Goal: Task Accomplishment & Management: Manage account settings

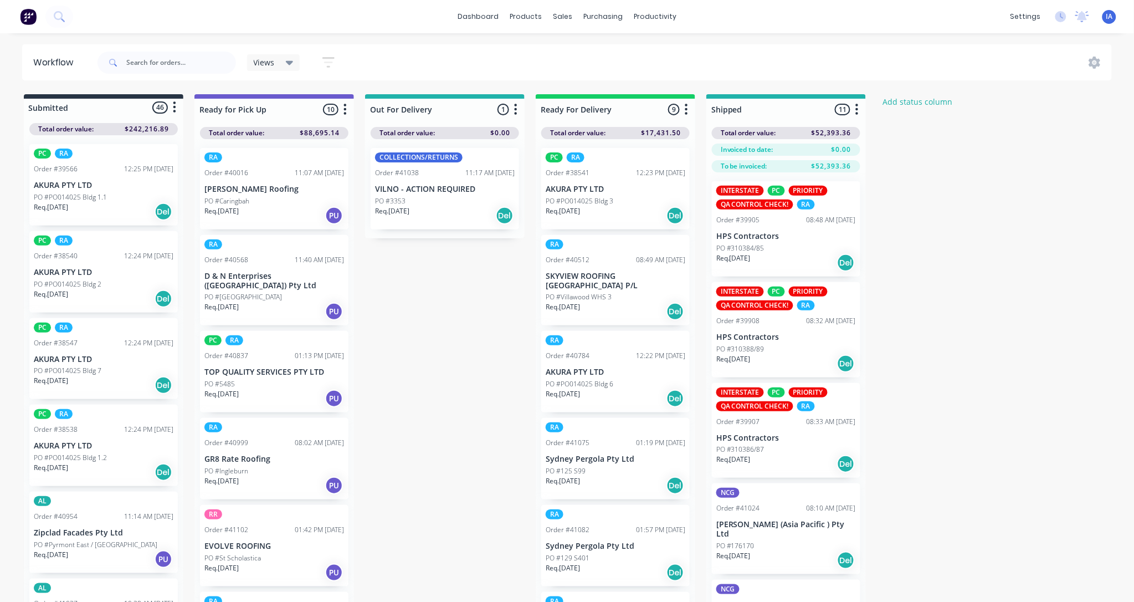
click at [485, 307] on div "Submitted 46 Status colour #273444 hex #273444 Save Cancel Summaries Total orde…" at bounding box center [594, 367] width 1205 height 547
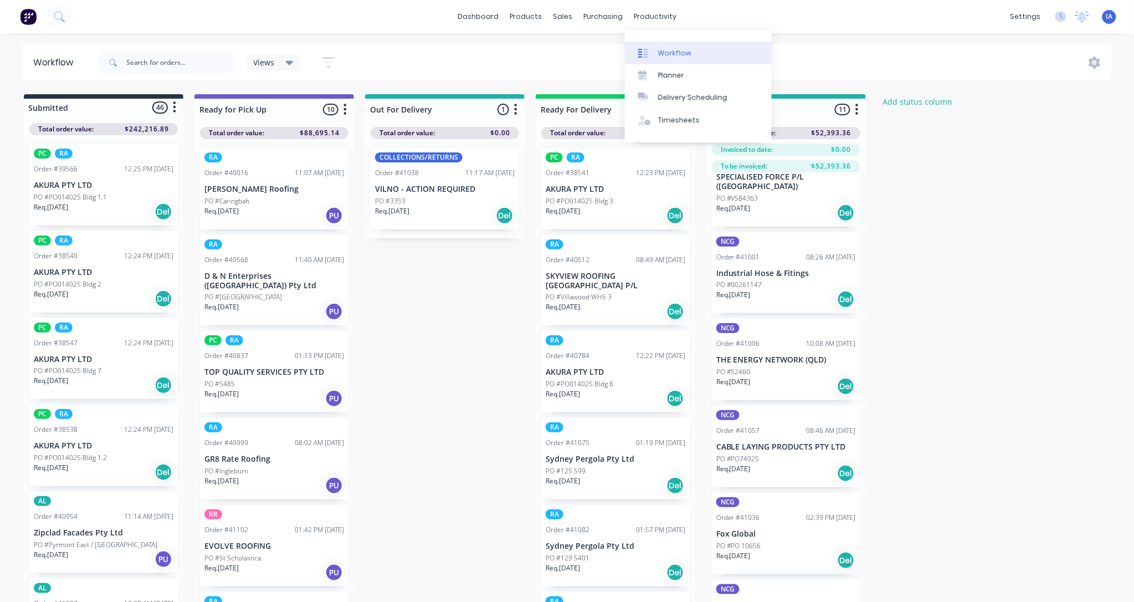
click at [683, 52] on div "Workflow" at bounding box center [674, 53] width 33 height 10
click at [688, 52] on div "Workflow" at bounding box center [674, 53] width 33 height 10
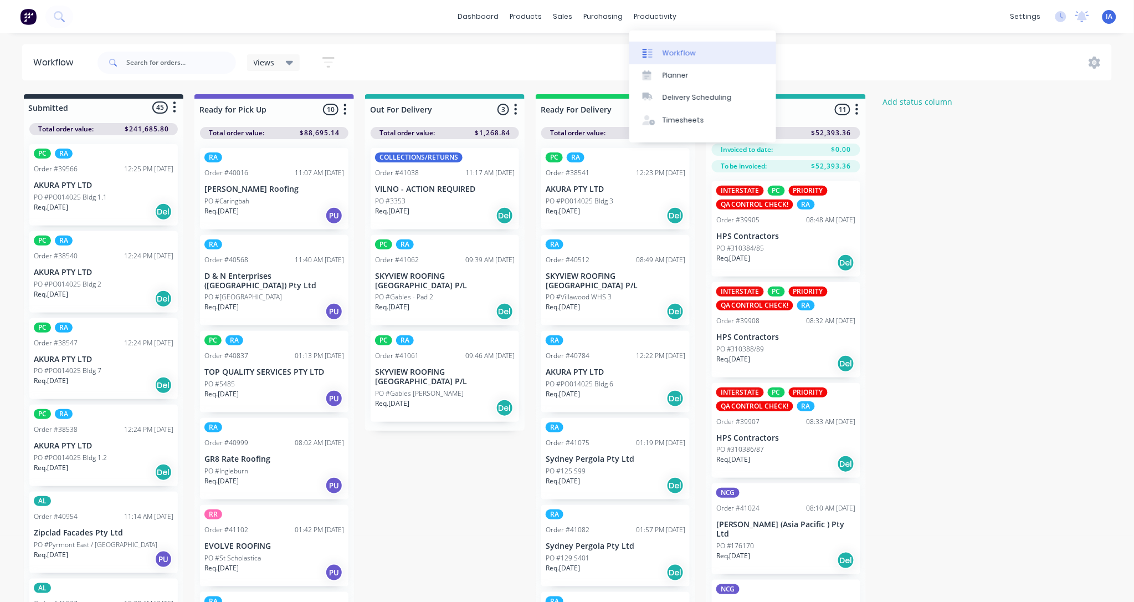
click at [672, 53] on div "Workflow" at bounding box center [679, 53] width 33 height 10
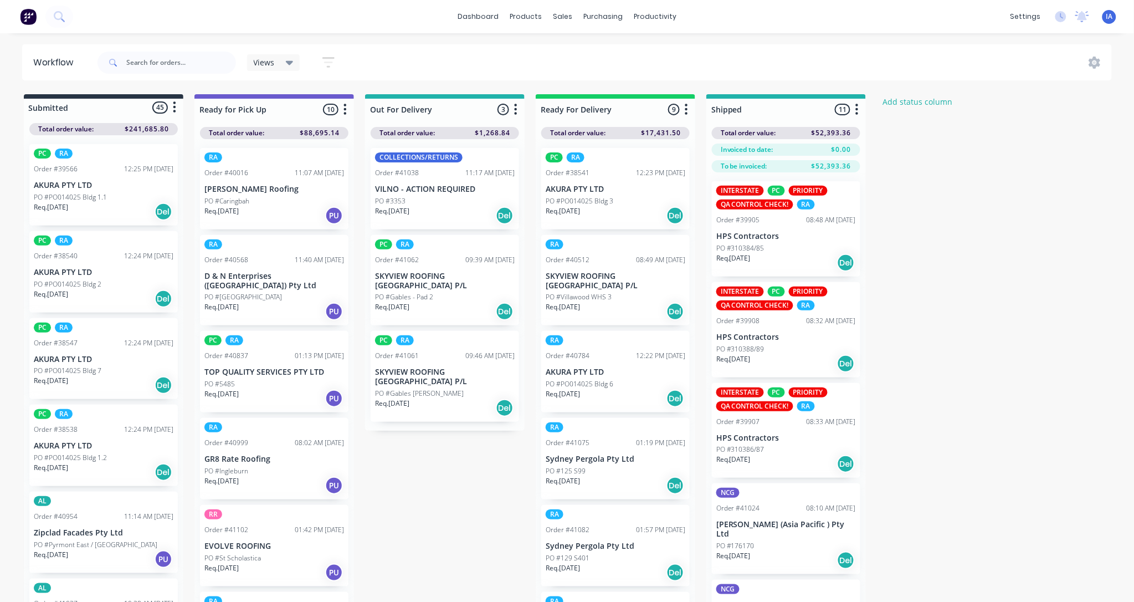
click at [1058, 381] on div "Submitted 45 Status colour #273444 hex #273444 Save Cancel Summaries Total orde…" at bounding box center [594, 367] width 1205 height 547
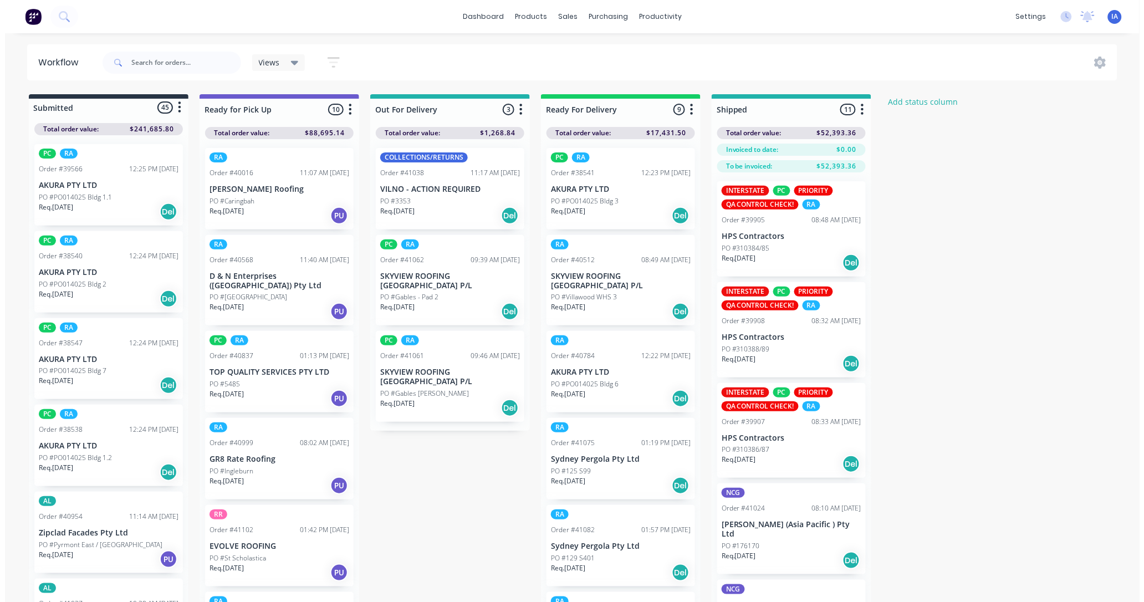
scroll to position [835, 0]
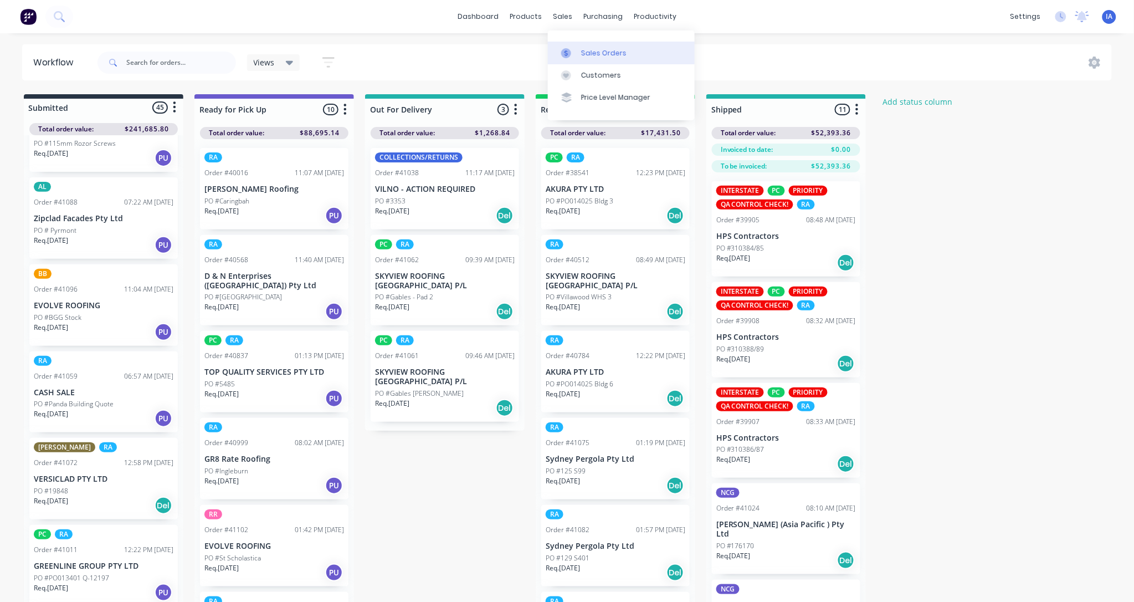
click at [595, 52] on div "Sales Orders" at bounding box center [603, 53] width 45 height 10
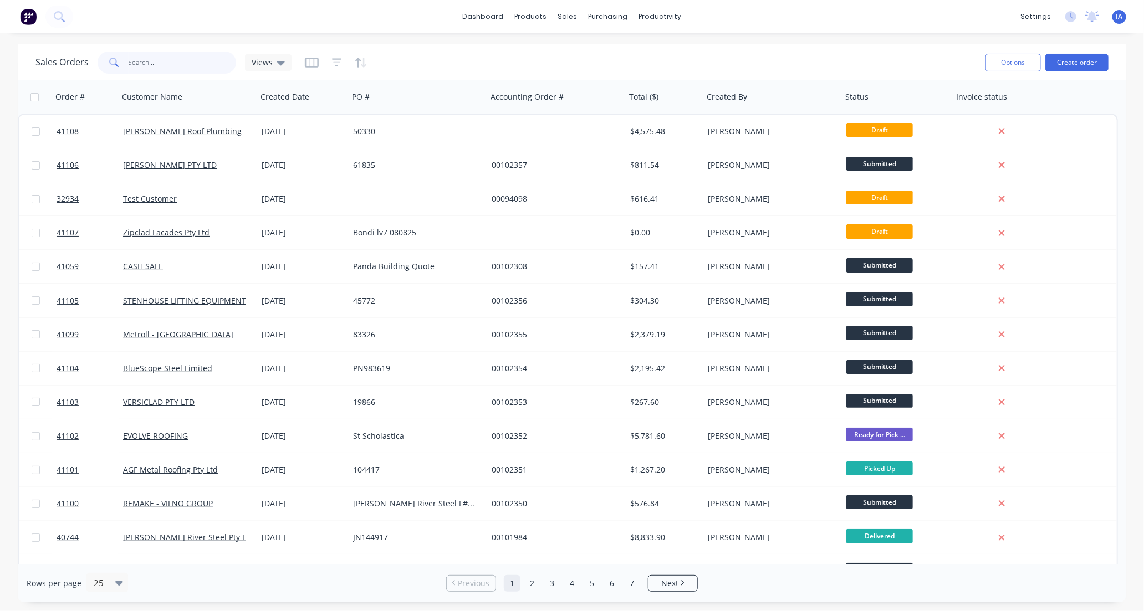
click at [184, 63] on input "text" at bounding box center [183, 63] width 108 height 22
type input "41058"
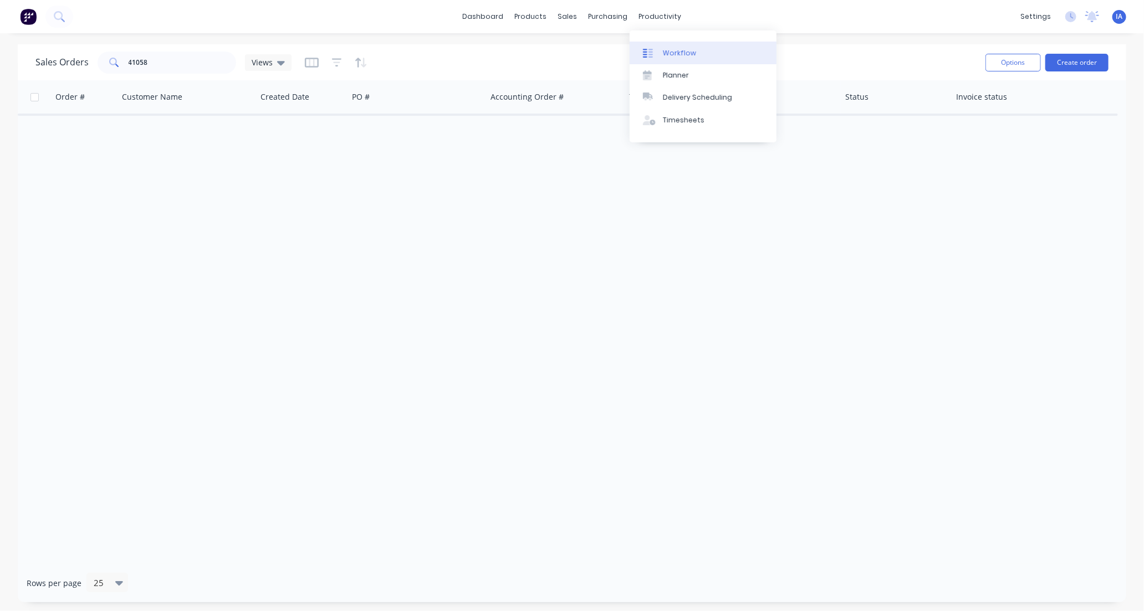
click at [688, 56] on div "Workflow" at bounding box center [679, 53] width 33 height 10
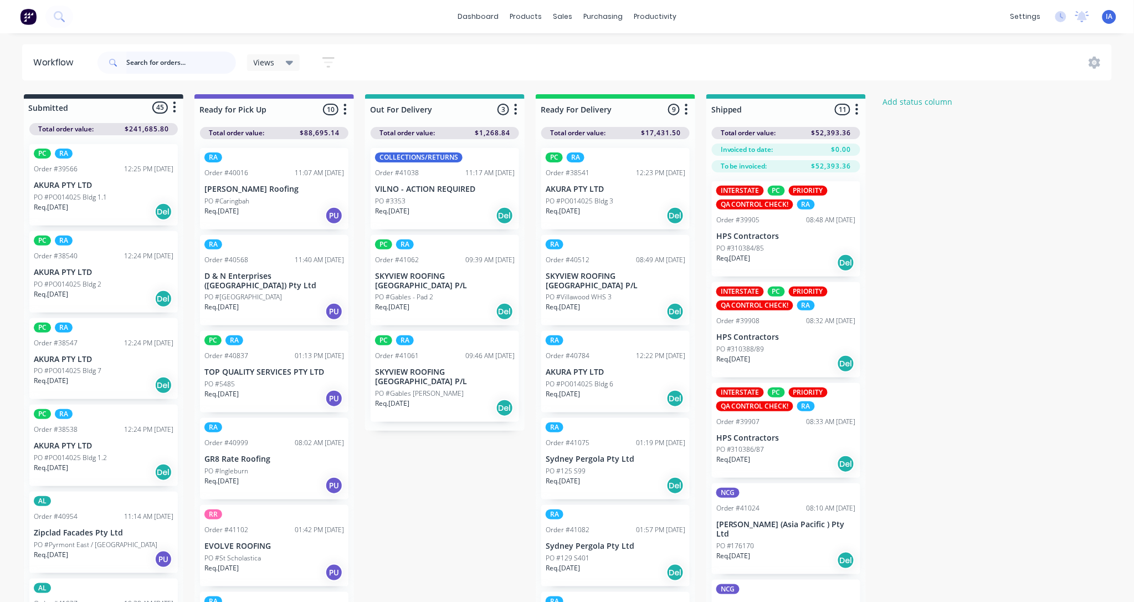
click at [196, 58] on input "text" at bounding box center [181, 63] width 110 height 22
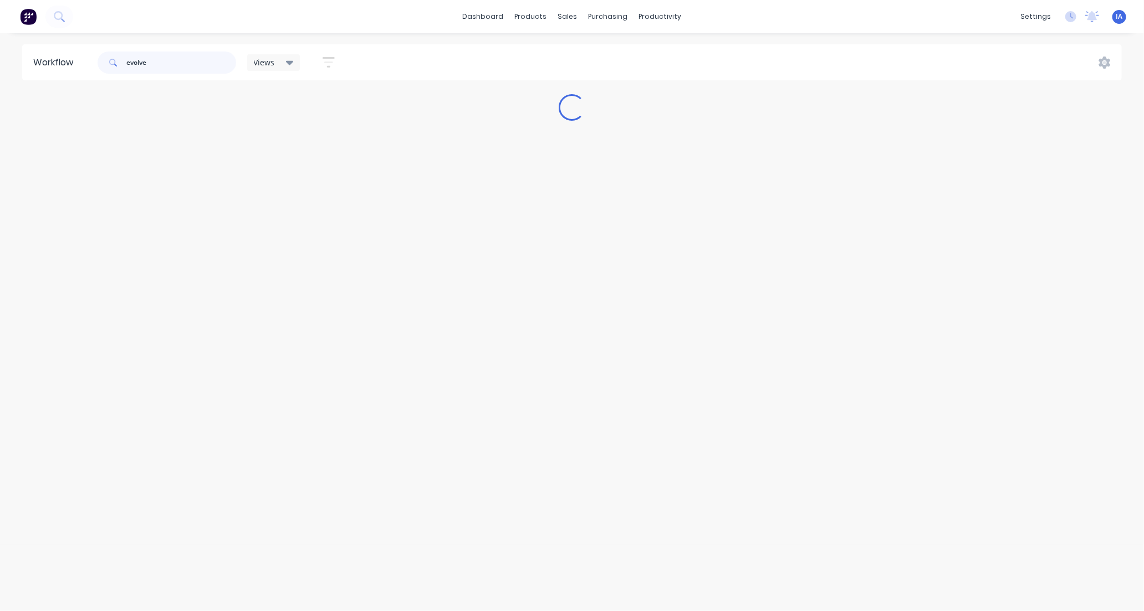
type input "evolve"
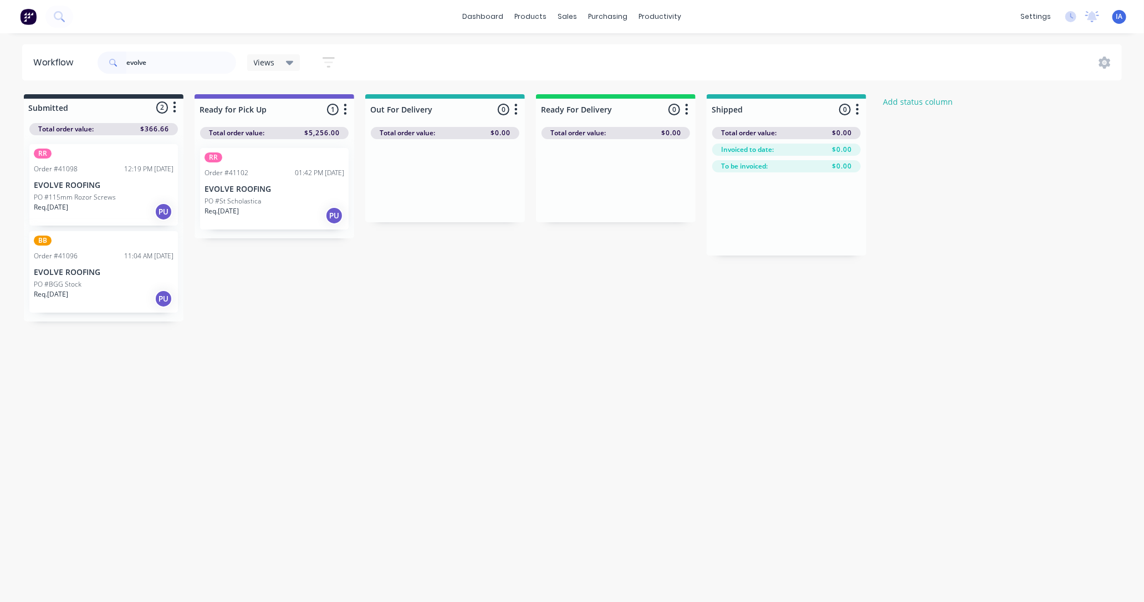
click at [74, 277] on div "BB Order #41096 11:04 AM [DATE] EVOLVE ROOFING PO #BGG Stock Req. [DATE] PU" at bounding box center [103, 271] width 148 height 81
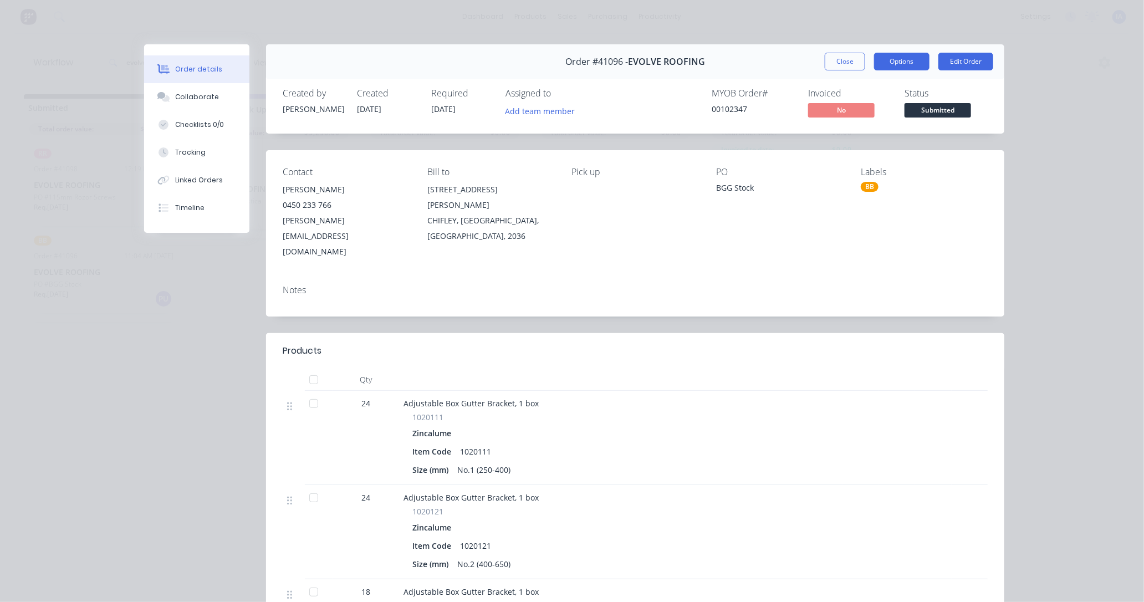
click at [883, 61] on button "Options" at bounding box center [901, 62] width 55 height 18
click at [870, 115] on div "Work Order" at bounding box center [871, 112] width 96 height 16
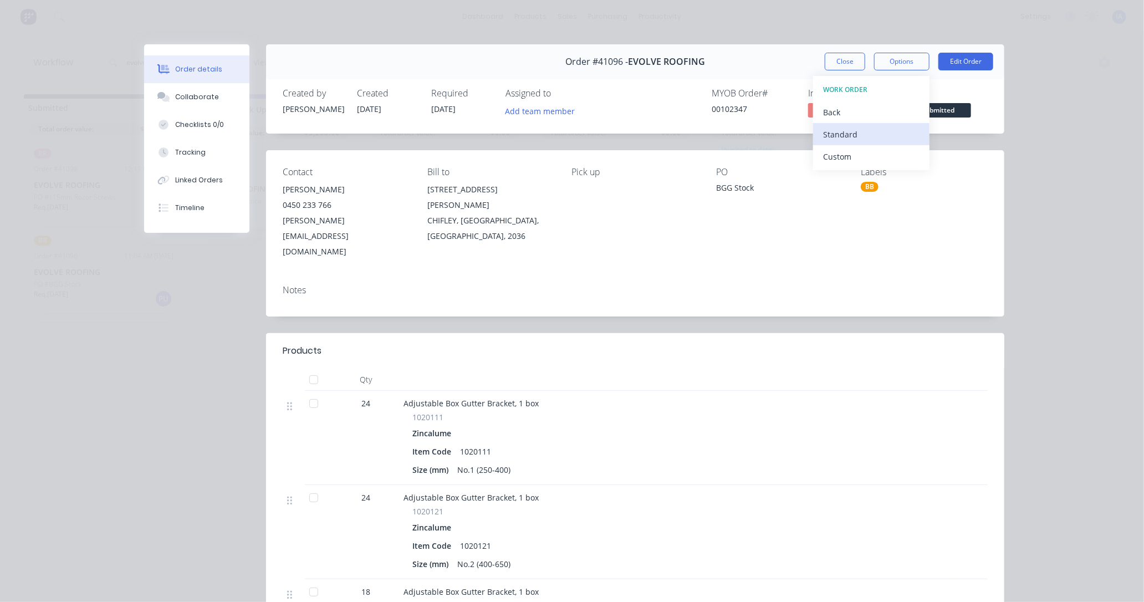
click at [849, 134] on div "Standard" at bounding box center [871, 134] width 96 height 16
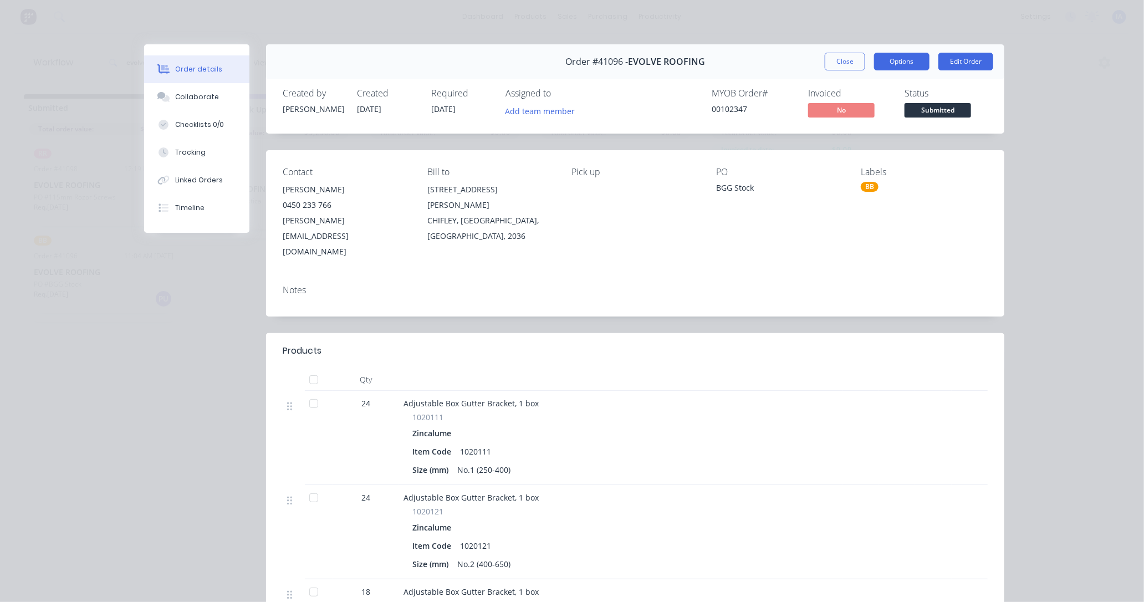
click at [894, 59] on button "Options" at bounding box center [901, 62] width 55 height 18
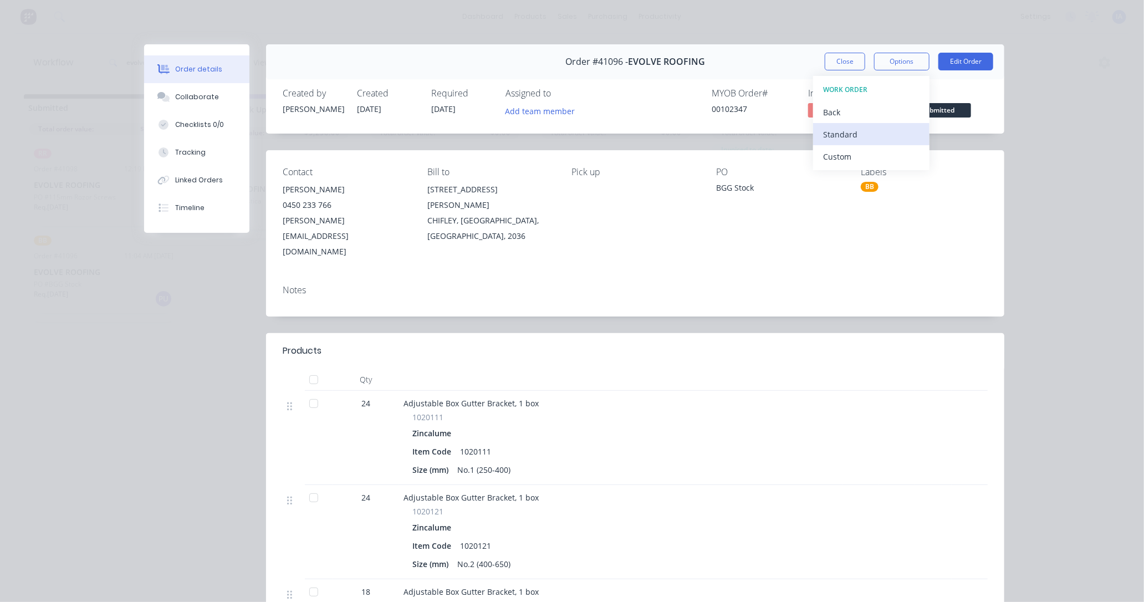
click at [847, 137] on div "Standard" at bounding box center [871, 134] width 96 height 16
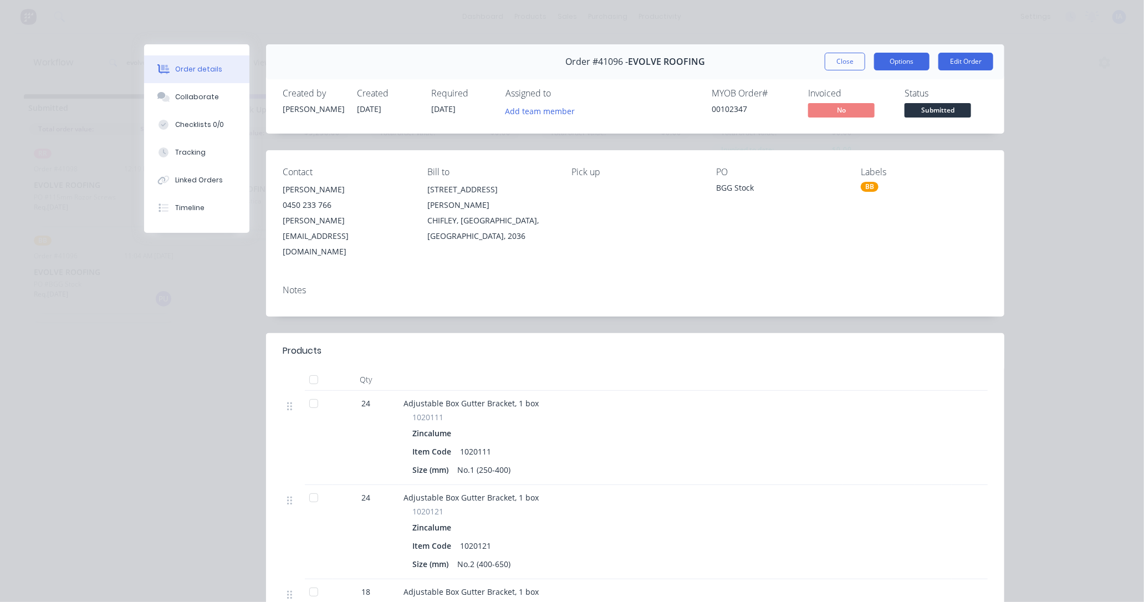
click at [893, 66] on button "Options" at bounding box center [901, 62] width 55 height 18
click at [1074, 289] on div "Order details Collaborate Checklists 0/0 Tracking Linked Orders Timeline Order …" at bounding box center [572, 301] width 1144 height 602
click at [838, 63] on button "Close" at bounding box center [844, 62] width 40 height 18
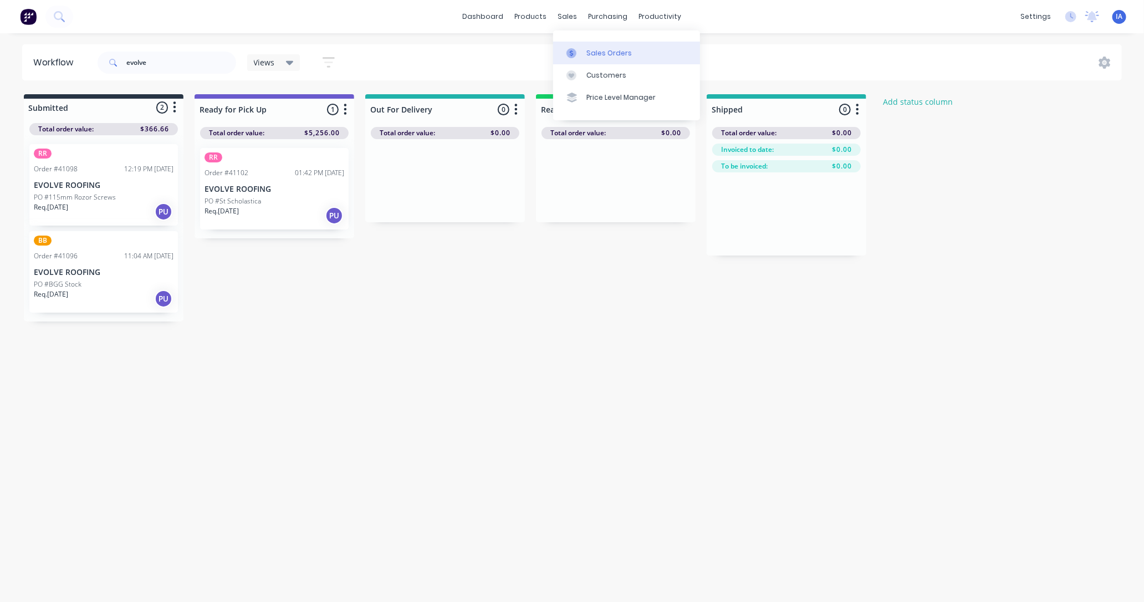
click at [595, 50] on div "Sales Orders" at bounding box center [608, 53] width 45 height 10
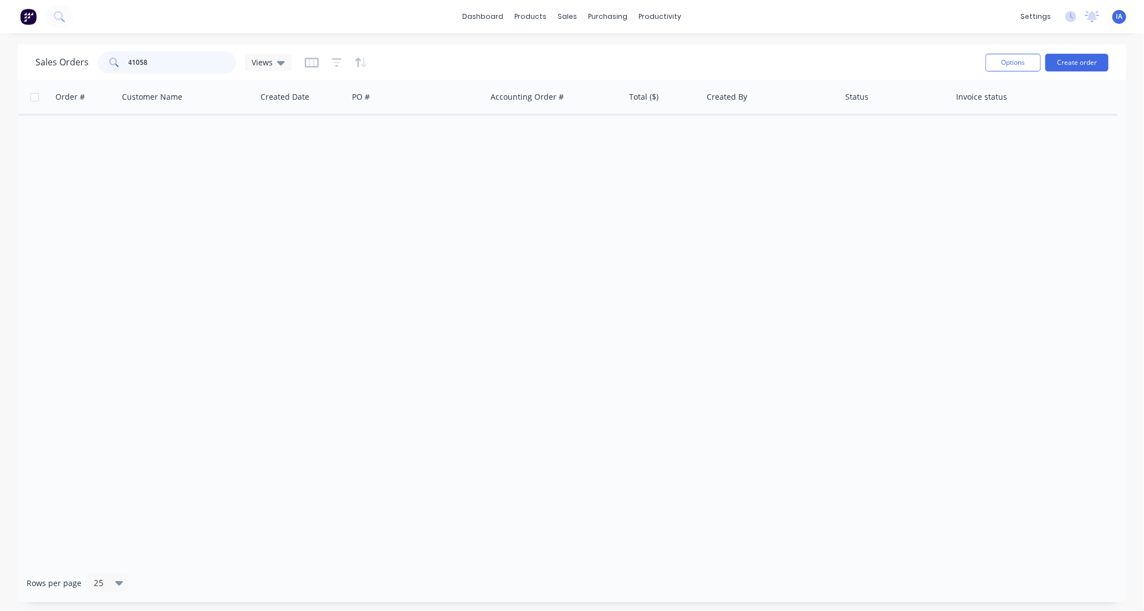
click at [170, 55] on input "41058" at bounding box center [183, 63] width 108 height 22
type input "41096"
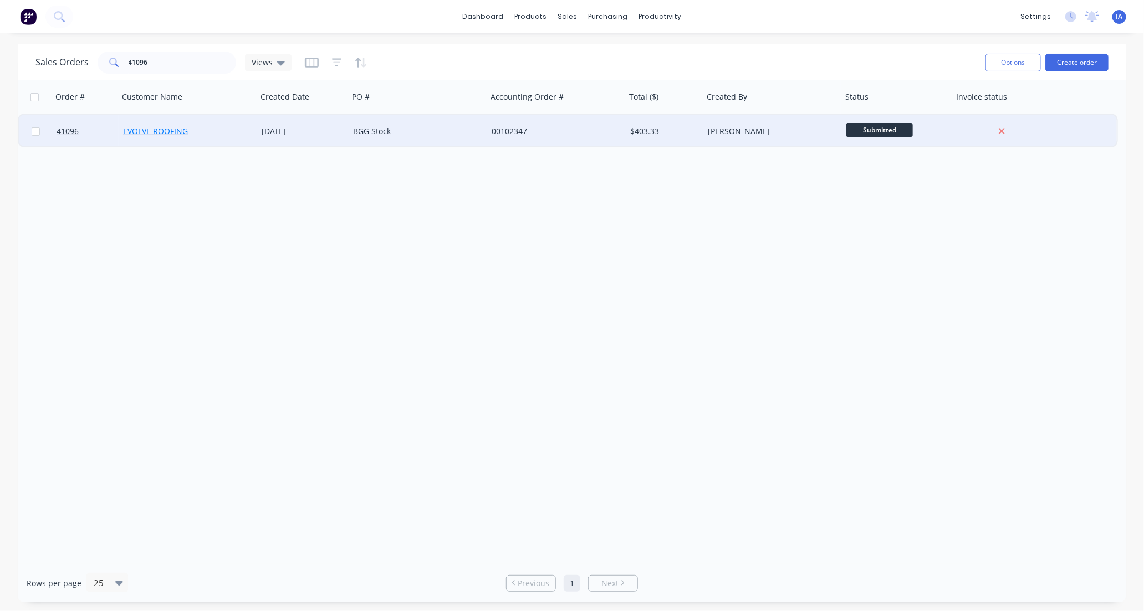
click at [156, 130] on link "EVOLVE ROOFING" at bounding box center [155, 131] width 65 height 11
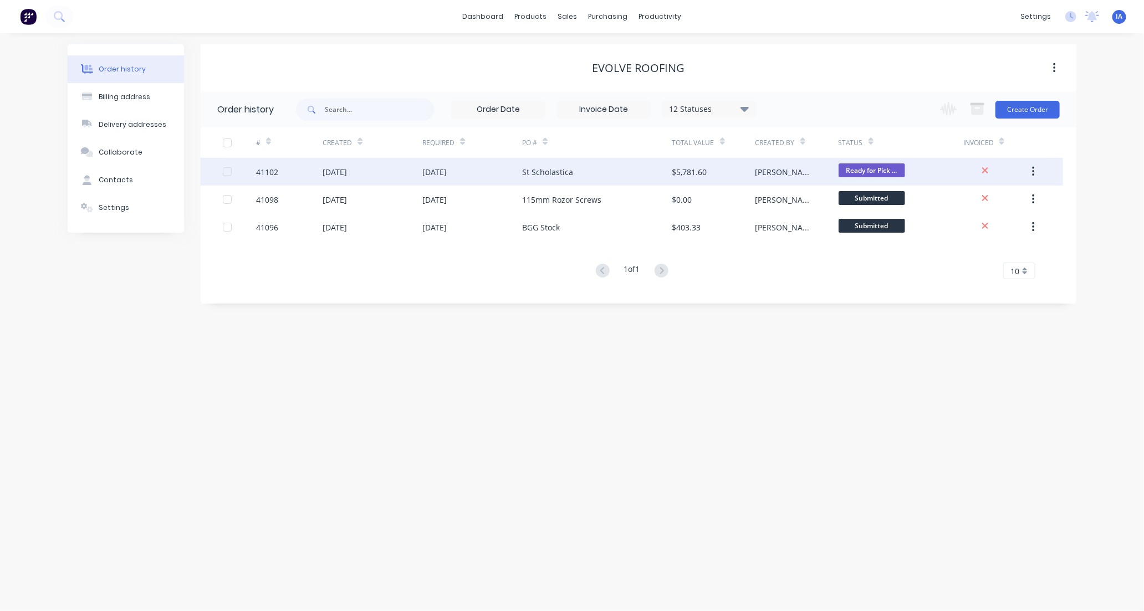
click at [347, 172] on div "[DATE]" at bounding box center [334, 172] width 24 height 12
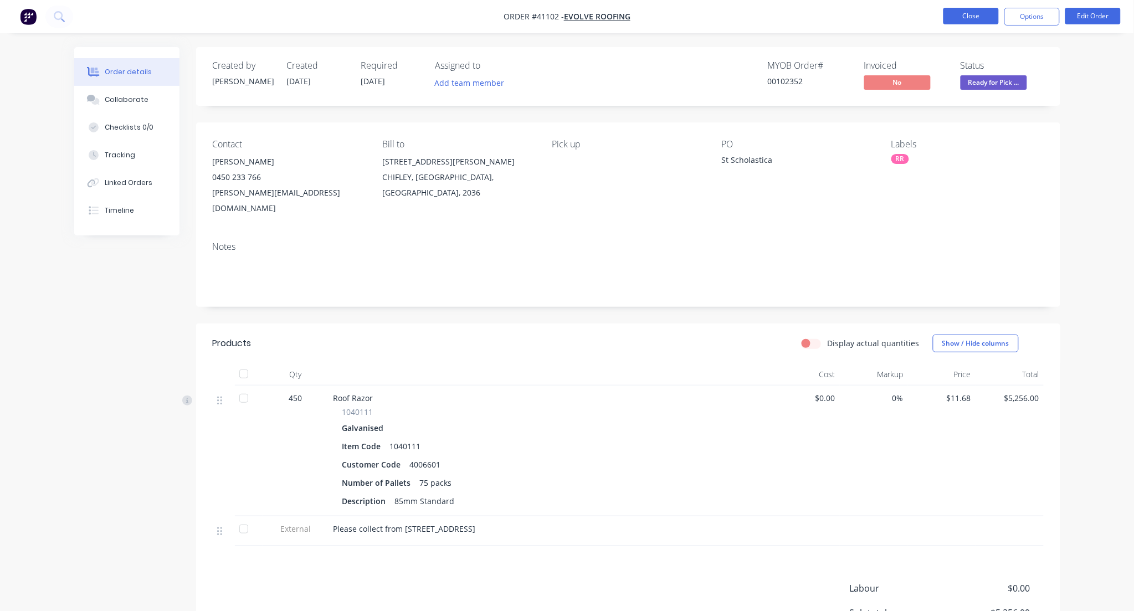
drag, startPoint x: 972, startPoint y: 14, endPoint x: 975, endPoint y: 19, distance: 5.7
click at [975, 19] on button "Close" at bounding box center [971, 16] width 55 height 17
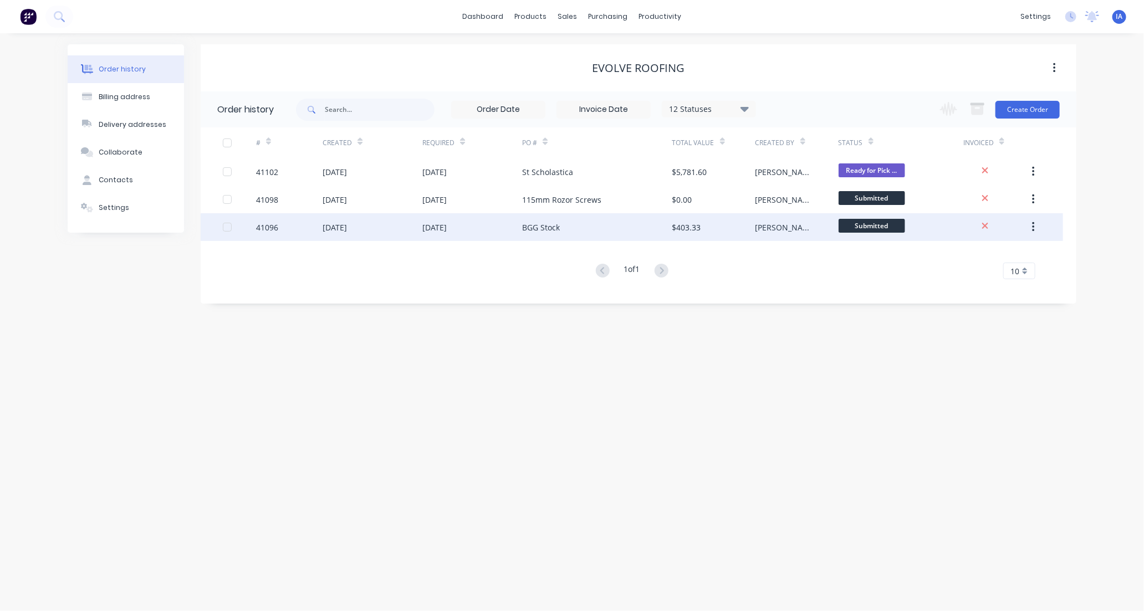
click at [275, 228] on div "41096" at bounding box center [267, 228] width 22 height 12
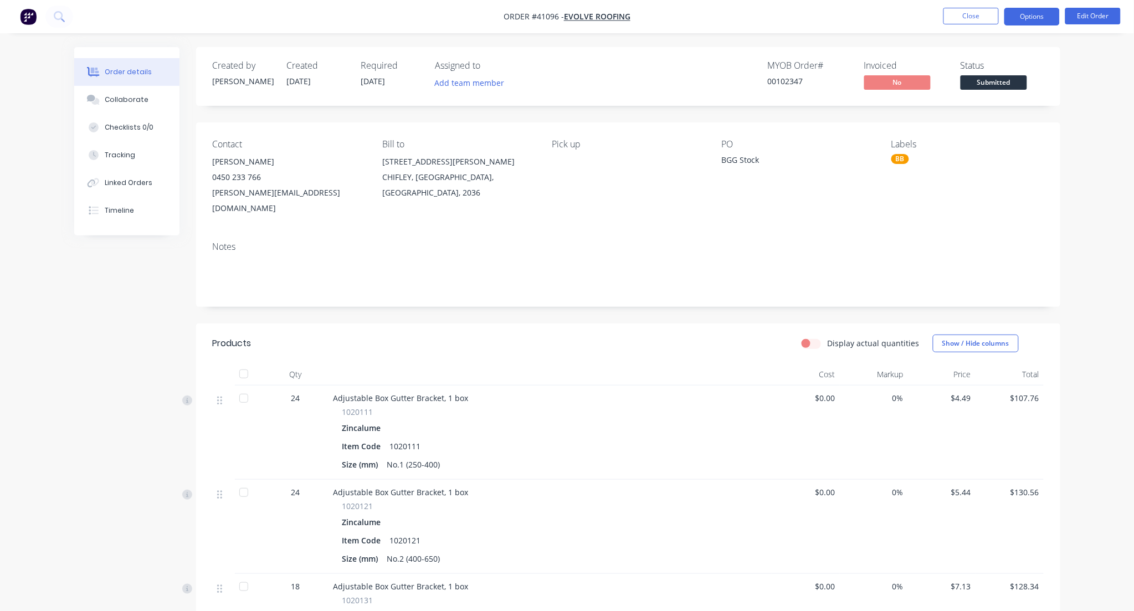
click at [1027, 16] on button "Options" at bounding box center [1031, 17] width 55 height 18
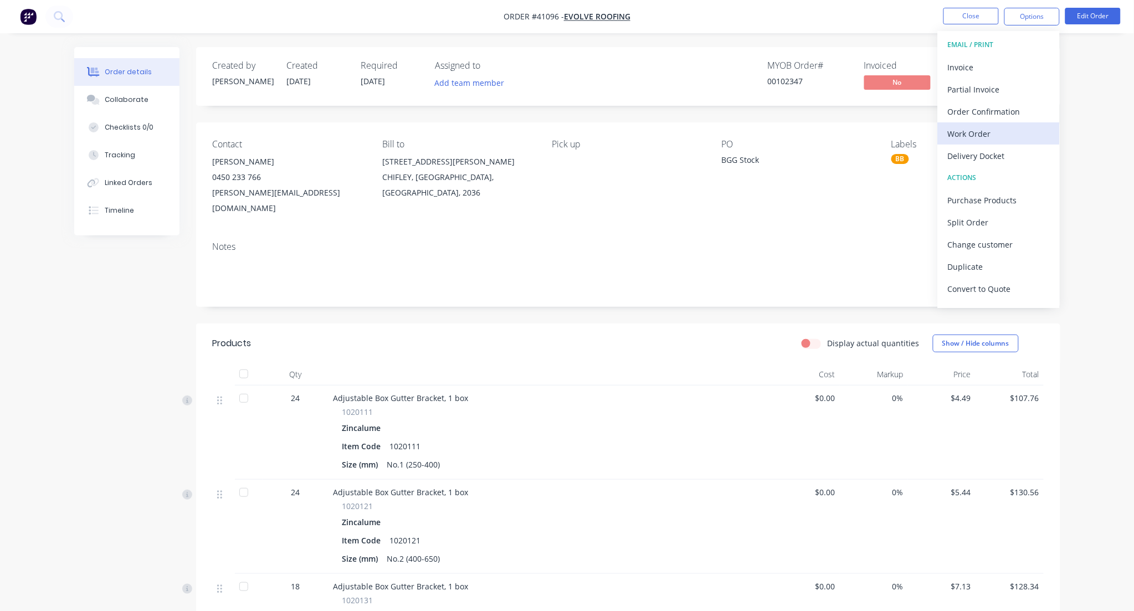
click at [1009, 128] on div "Work Order" at bounding box center [999, 134] width 102 height 16
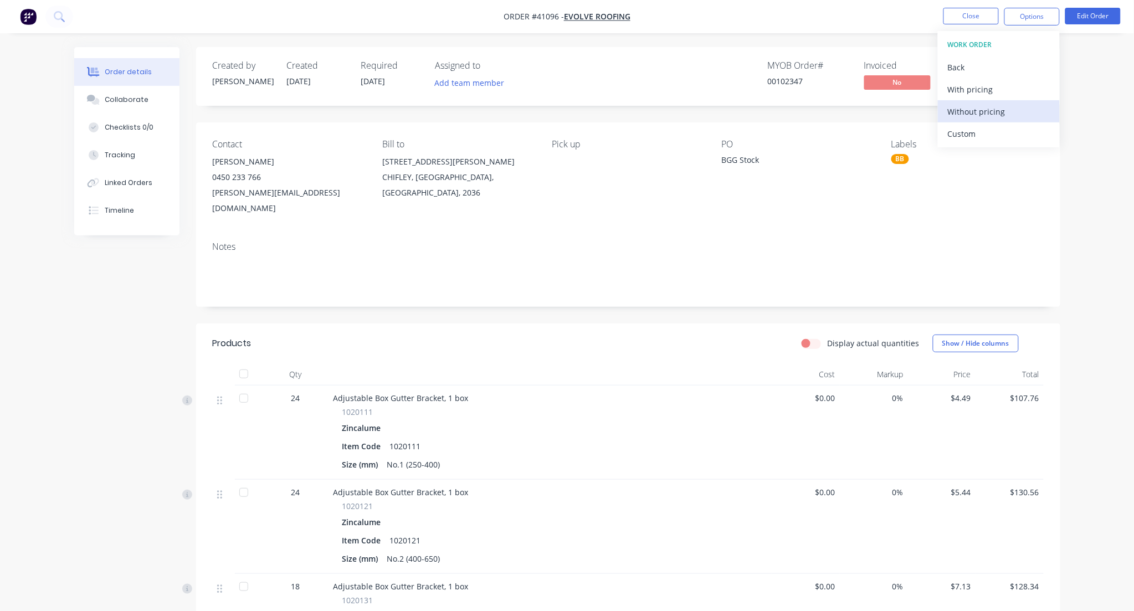
click at [1003, 109] on div "Without pricing" at bounding box center [999, 112] width 102 height 16
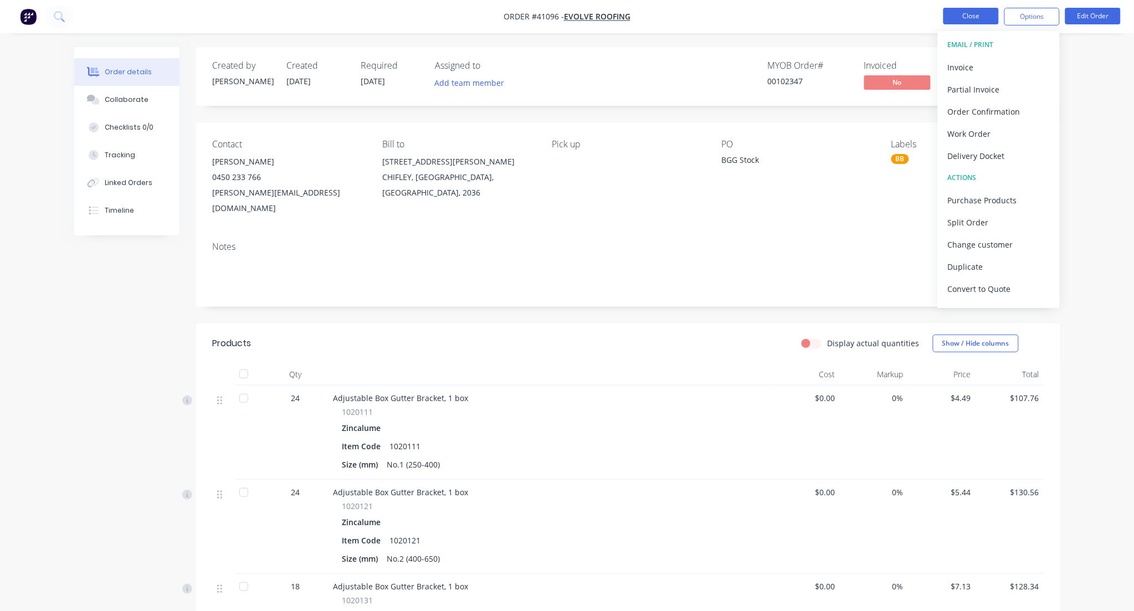
click at [967, 16] on button "Close" at bounding box center [971, 16] width 55 height 17
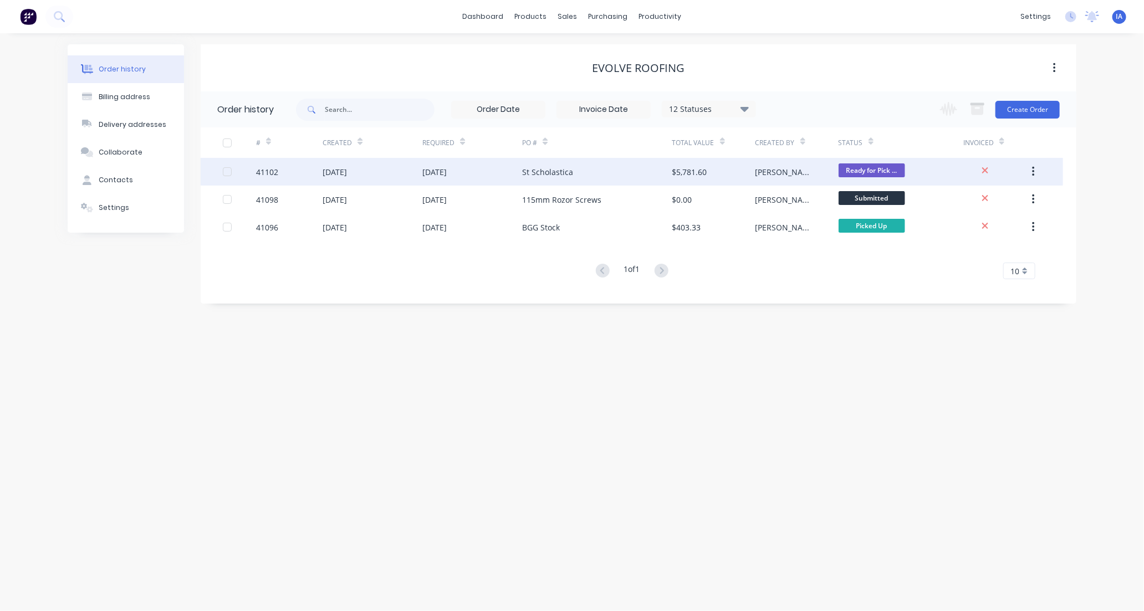
click at [406, 175] on div "[DATE]" at bounding box center [372, 172] width 100 height 28
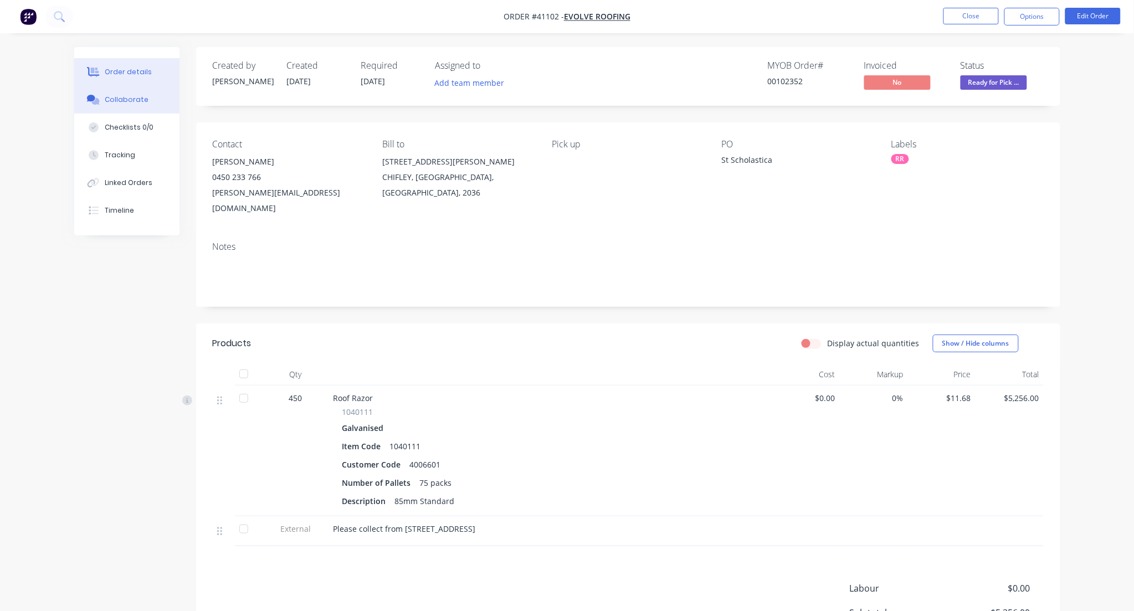
click at [124, 100] on div "Collaborate" at bounding box center [127, 100] width 44 height 10
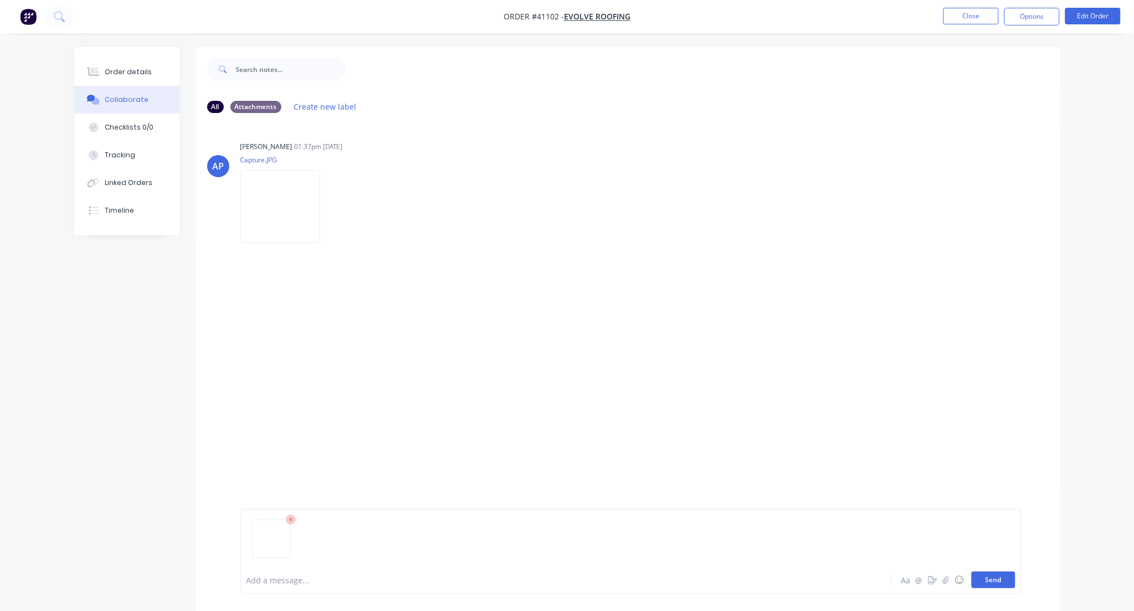
click at [998, 581] on button "Send" at bounding box center [994, 580] width 44 height 17
click at [957, 18] on button "Close" at bounding box center [971, 16] width 55 height 17
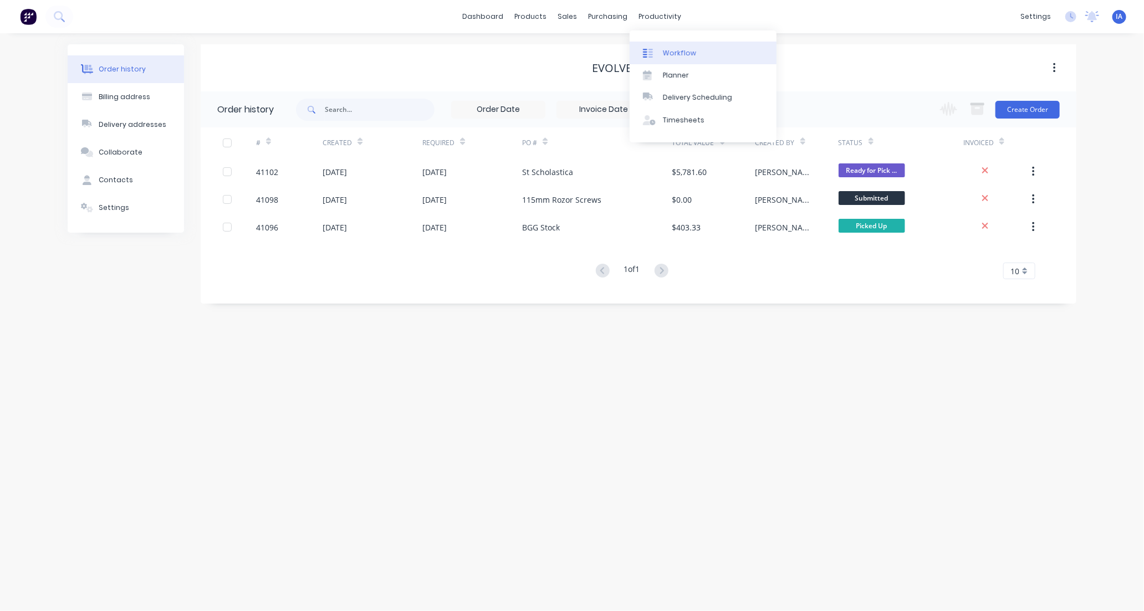
click at [693, 50] on link "Workflow" at bounding box center [702, 53] width 147 height 22
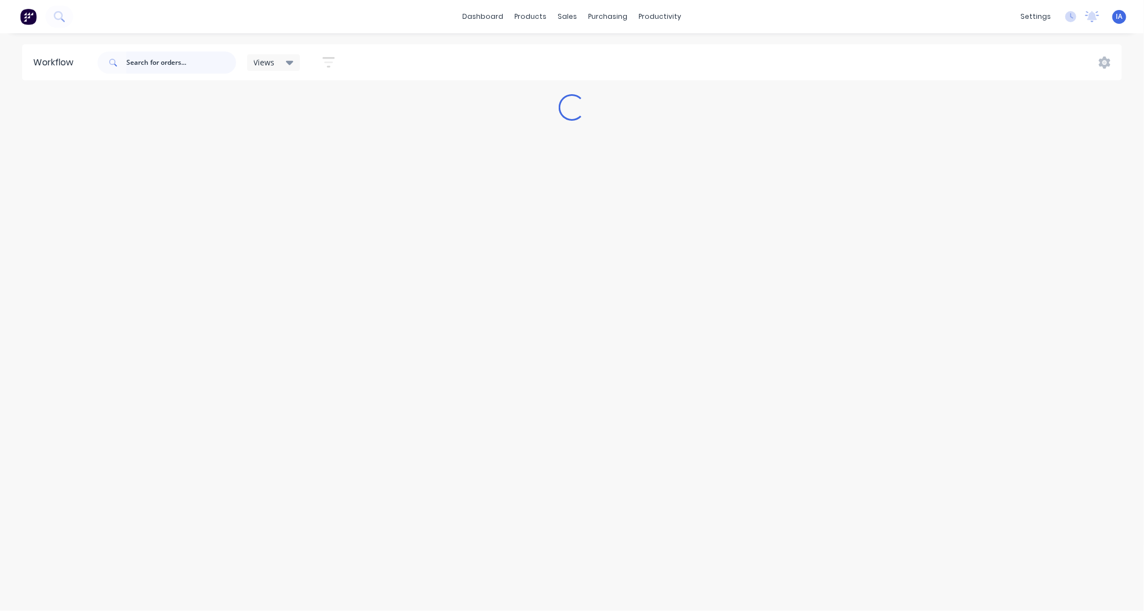
click at [152, 61] on input "text" at bounding box center [181, 63] width 110 height 22
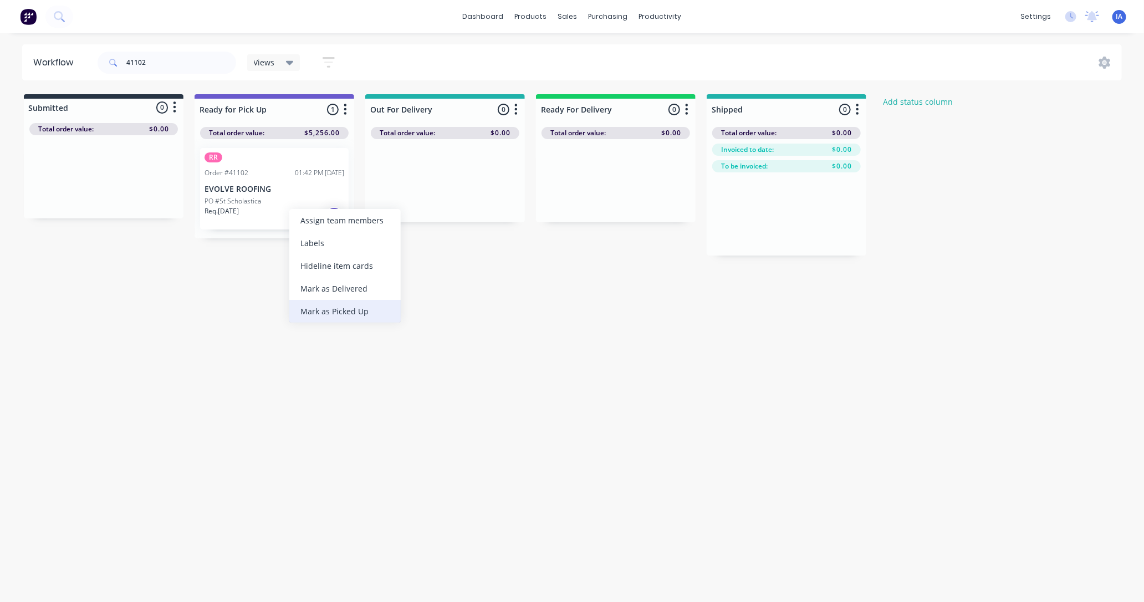
click at [360, 314] on div "Mark as Picked Up" at bounding box center [344, 311] width 111 height 23
click at [162, 56] on input "41102" at bounding box center [181, 63] width 110 height 22
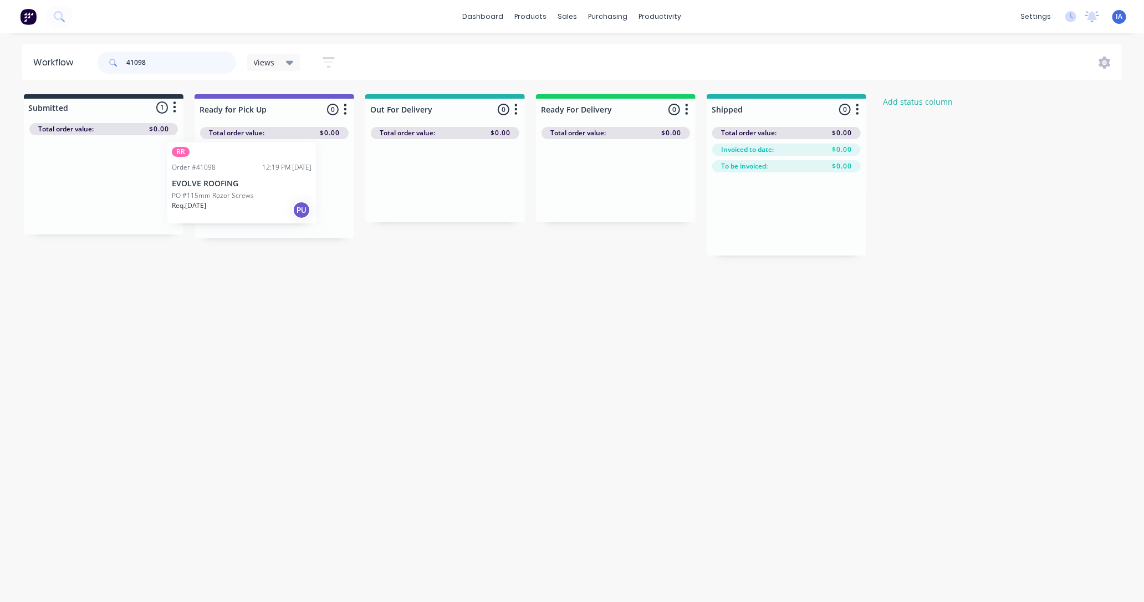
drag, startPoint x: 120, startPoint y: 207, endPoint x: 263, endPoint y: 207, distance: 142.4
click at [263, 207] on div "Submitted 1 Status colour #273444 hex #273444 Save Cancel Summaries Total order…" at bounding box center [594, 174] width 1205 height 161
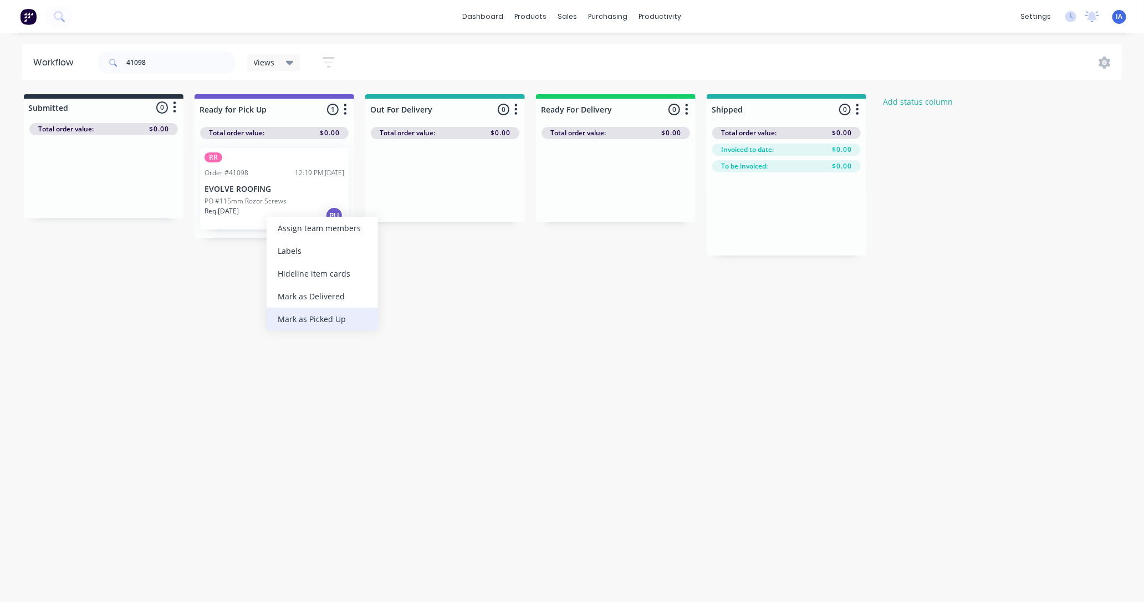
click at [321, 316] on div "Mark as Picked Up" at bounding box center [321, 318] width 111 height 23
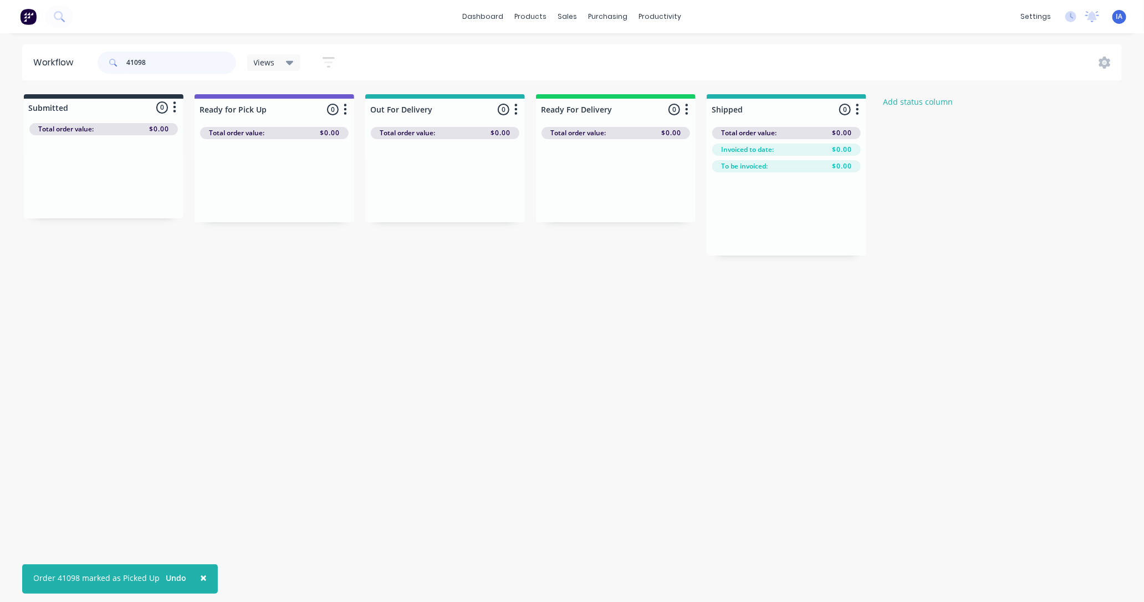
click at [179, 64] on input "41098" at bounding box center [181, 63] width 110 height 22
type input "4"
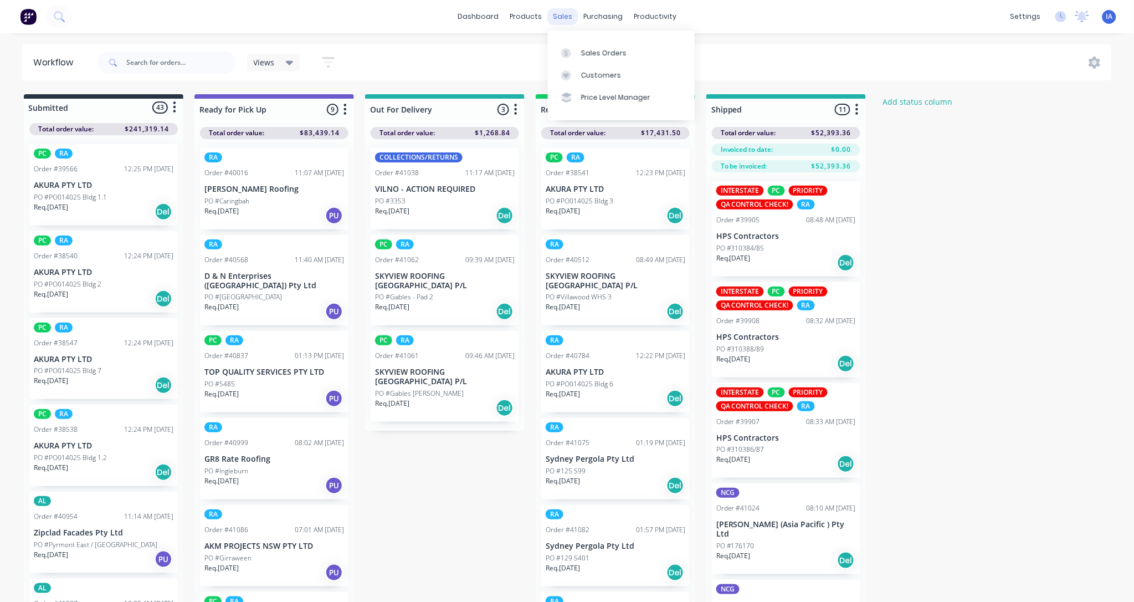
click at [564, 14] on div "sales" at bounding box center [562, 16] width 30 height 17
click at [155, 56] on input "text" at bounding box center [181, 63] width 110 height 22
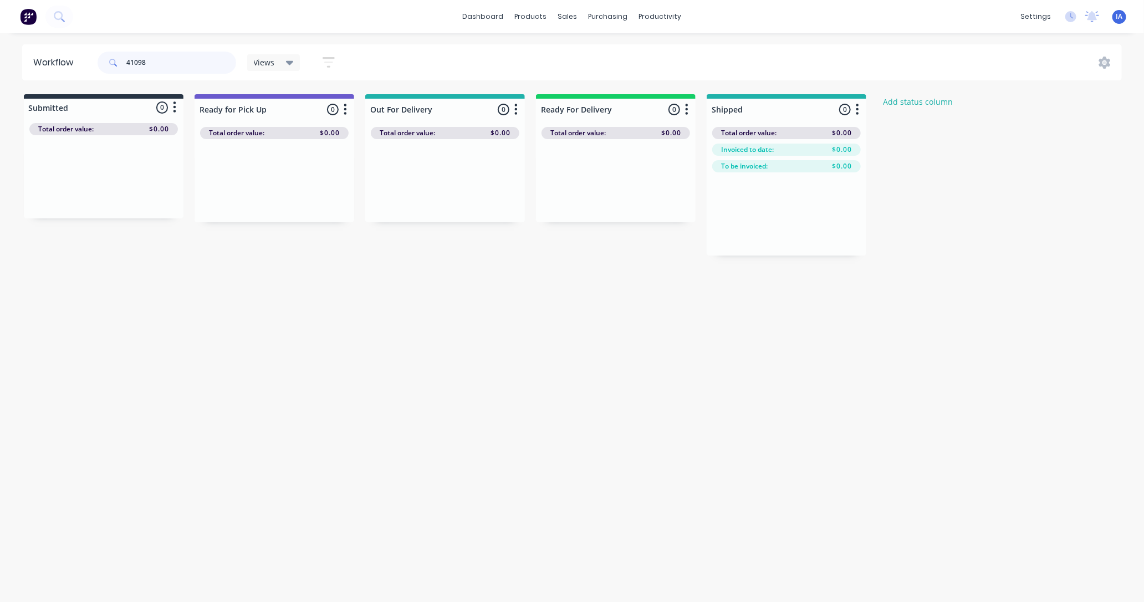
type input "41098"
click at [513, 383] on div "Workflow 41098 Views Save new view None (Default) edit ALL edit BB & TH edit NC…" at bounding box center [572, 311] width 1144 height 535
click at [602, 50] on div "Sales Orders" at bounding box center [608, 53] width 45 height 10
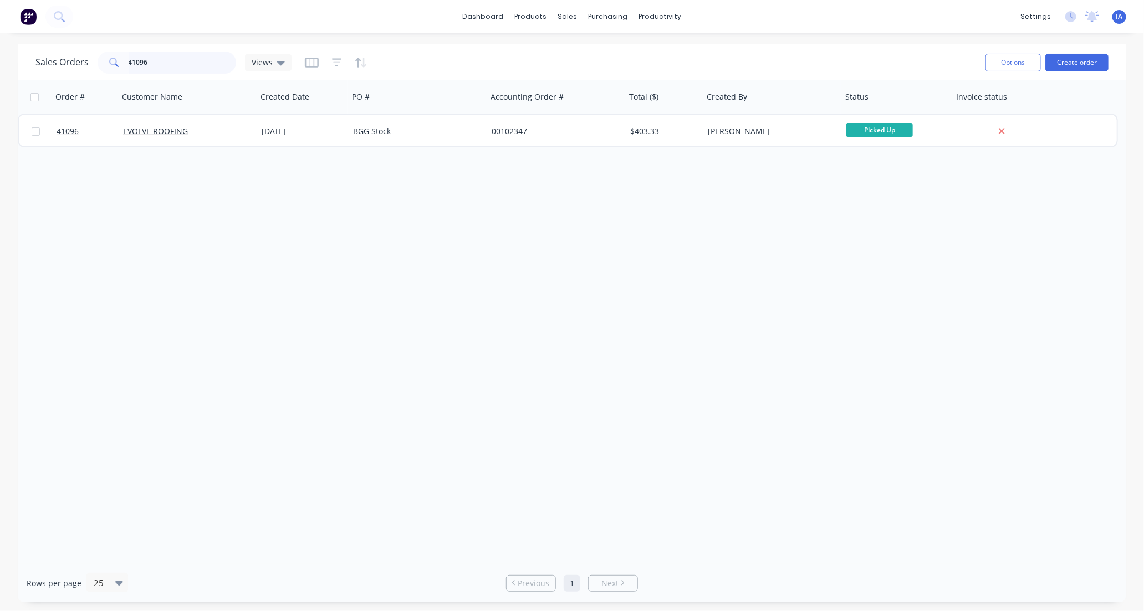
click at [163, 62] on input "41096" at bounding box center [183, 63] width 108 height 22
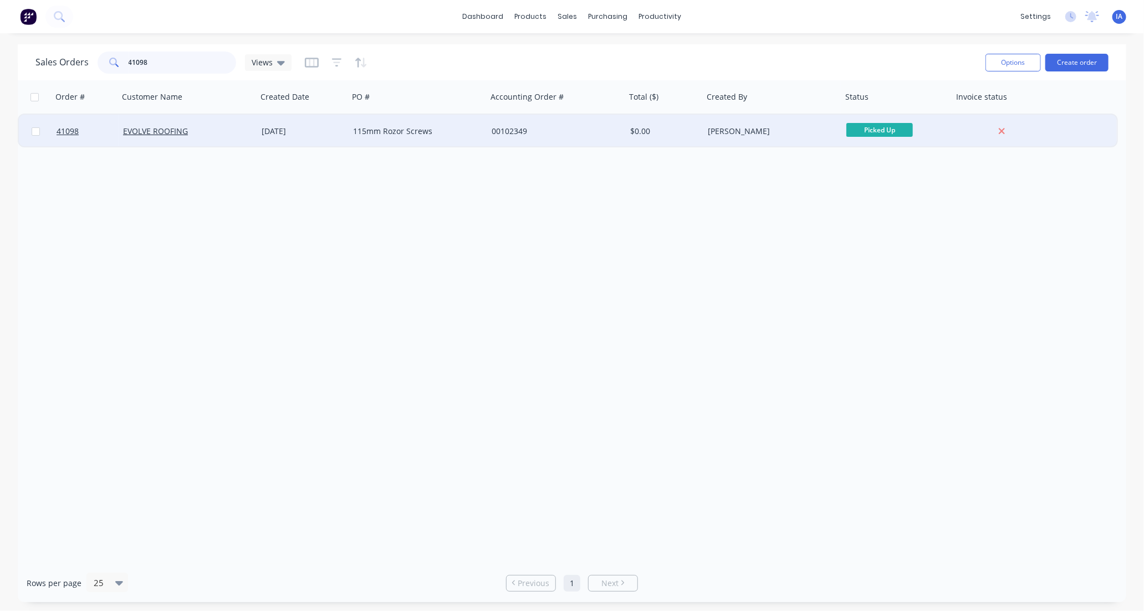
type input "41098"
click at [223, 135] on div "EVOLVE ROOFING" at bounding box center [184, 131] width 123 height 11
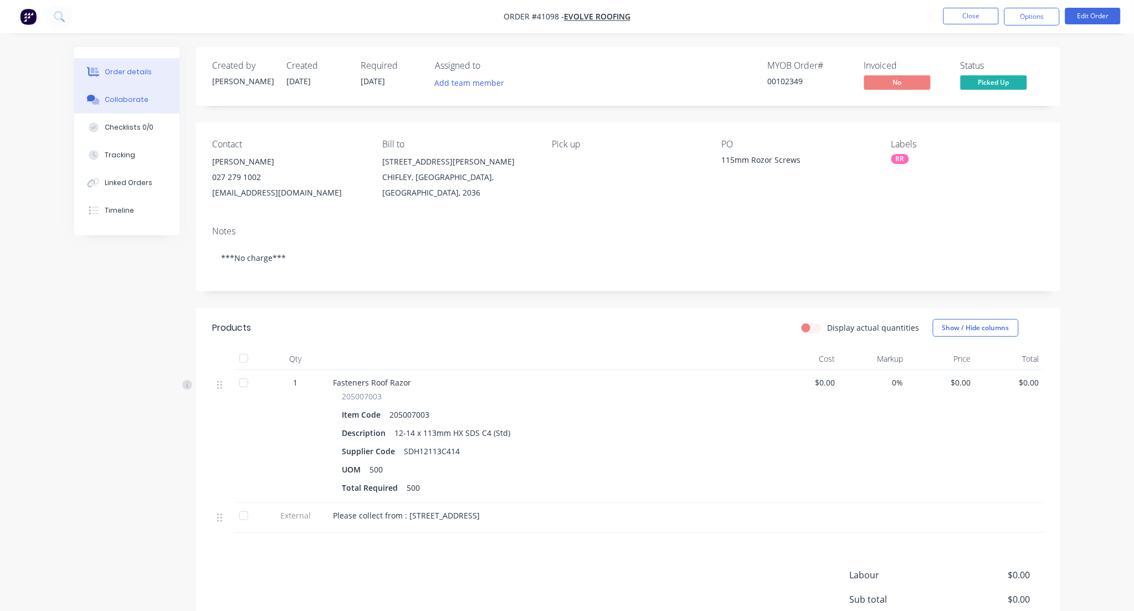
click at [137, 100] on div "Collaborate" at bounding box center [127, 100] width 44 height 10
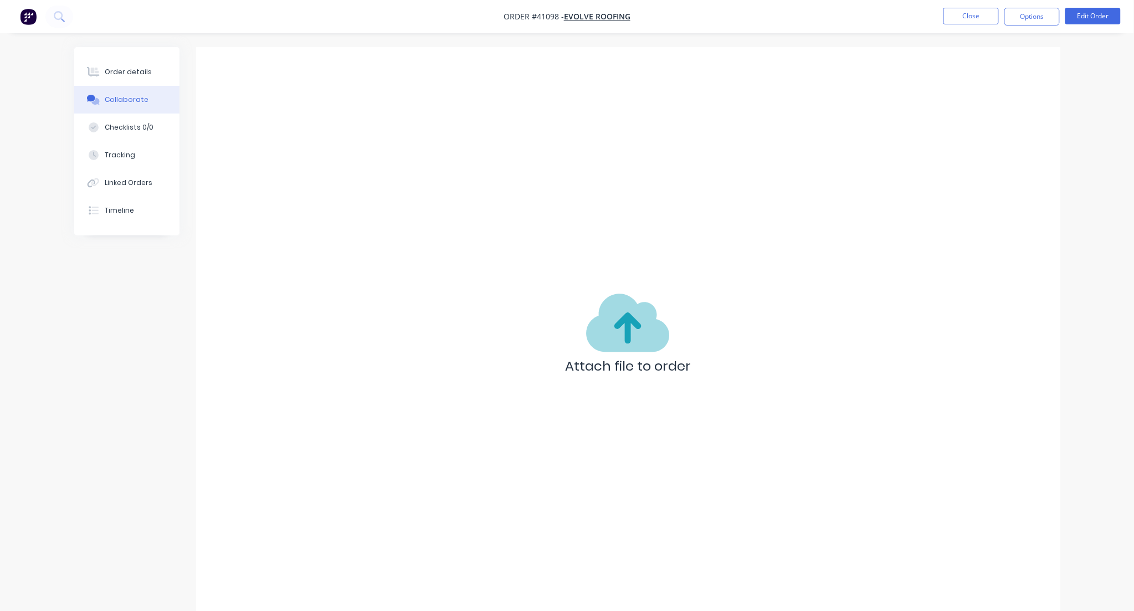
scroll to position [6, 0]
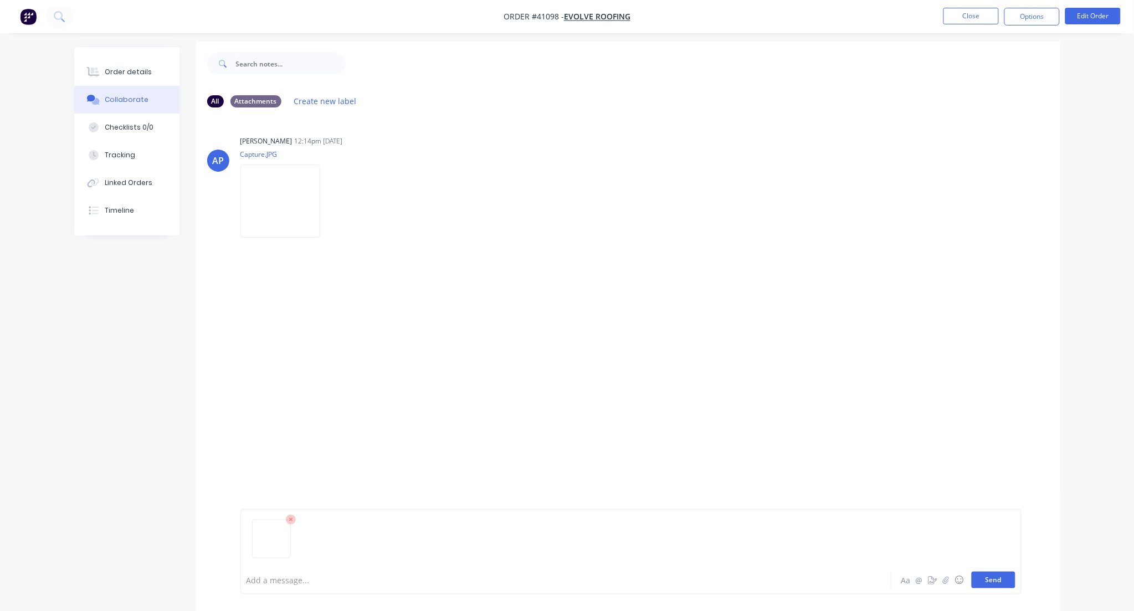
drag, startPoint x: 993, startPoint y: 580, endPoint x: 996, endPoint y: 574, distance: 6.5
click at [993, 581] on button "Send" at bounding box center [994, 580] width 44 height 17
click at [974, 14] on button "Close" at bounding box center [971, 16] width 55 height 17
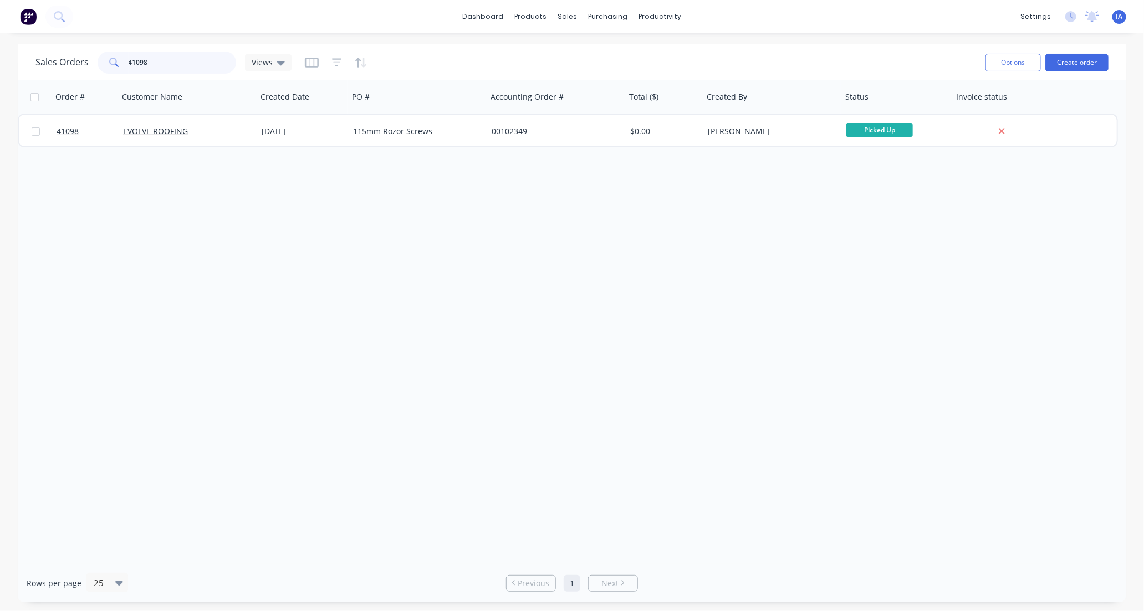
click at [156, 64] on input "41098" at bounding box center [183, 63] width 108 height 22
type input "4"
